Goal: Check status: Check status

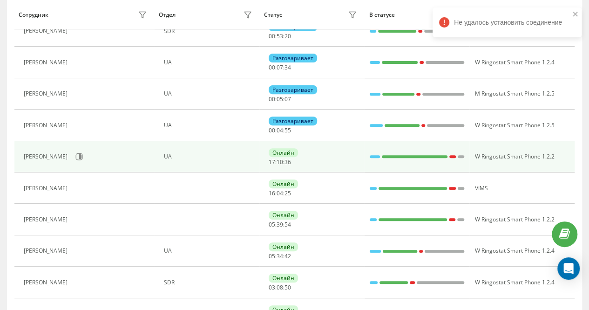
scroll to position [140, 0]
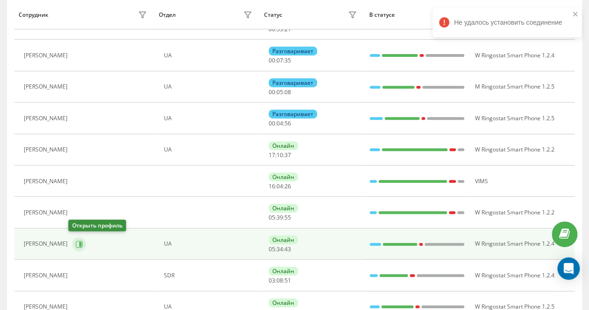
click at [79, 243] on icon at bounding box center [80, 243] width 2 height 5
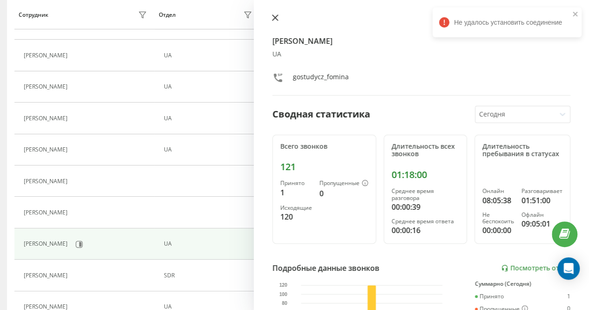
click at [273, 17] on icon at bounding box center [275, 17] width 7 height 7
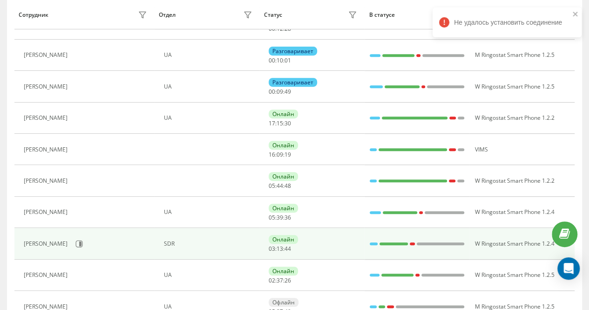
scroll to position [186, 0]
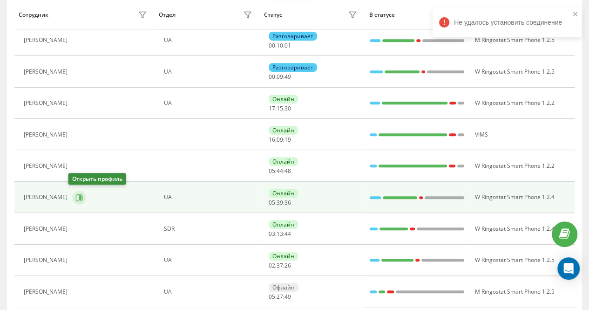
click at [75, 195] on icon at bounding box center [78, 197] width 7 height 7
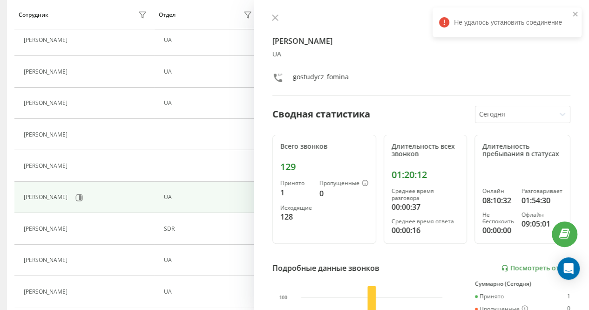
click at [274, 14] on div at bounding box center [422, 18] width 298 height 9
click at [274, 20] on icon at bounding box center [275, 17] width 7 height 7
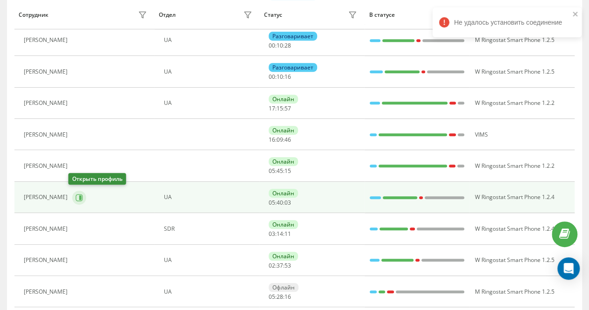
click at [76, 194] on icon at bounding box center [79, 197] width 7 height 7
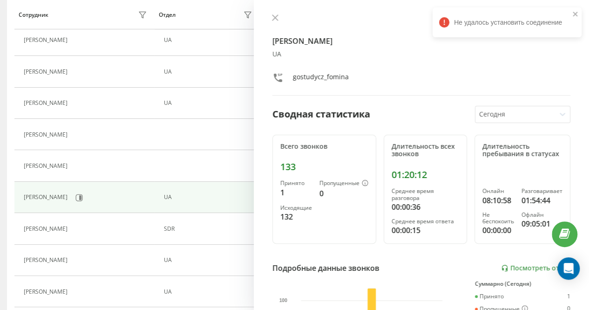
click at [274, 16] on icon at bounding box center [276, 18] width 6 height 6
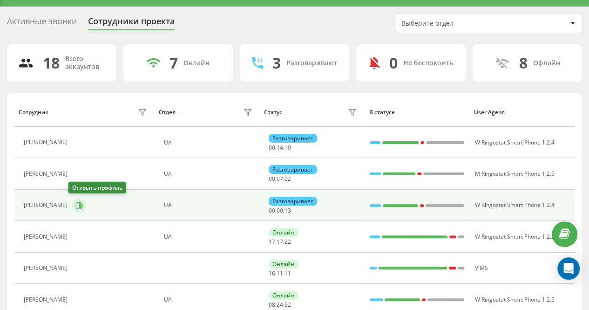
click at [79, 204] on icon at bounding box center [80, 205] width 2 height 5
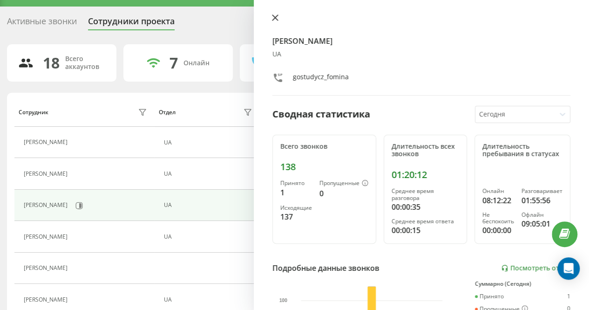
click at [276, 15] on icon at bounding box center [275, 17] width 7 height 7
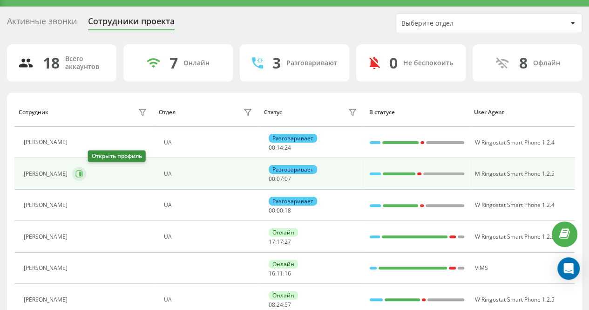
click at [82, 172] on icon at bounding box center [80, 173] width 2 height 5
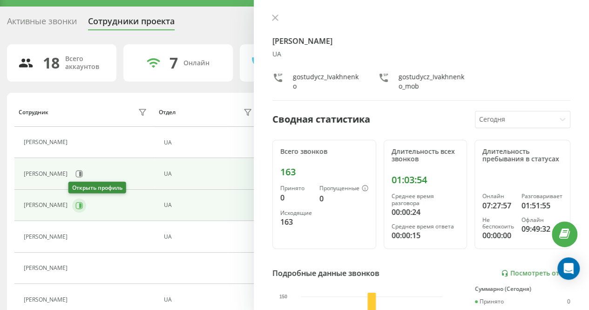
click at [75, 204] on icon at bounding box center [78, 205] width 7 height 7
